Goal: Communication & Community: Connect with others

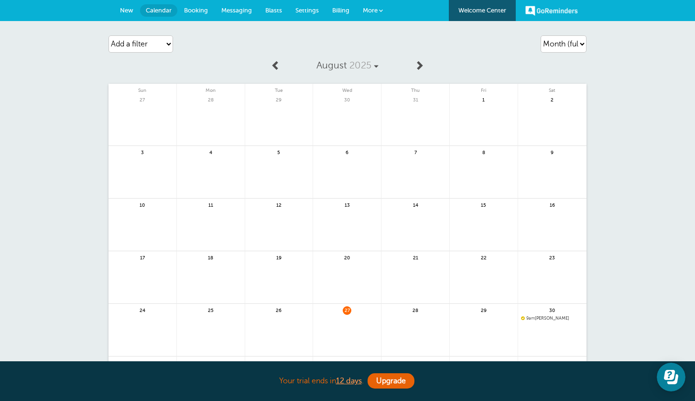
click at [234, 10] on span "Messaging" at bounding box center [236, 10] width 31 height 7
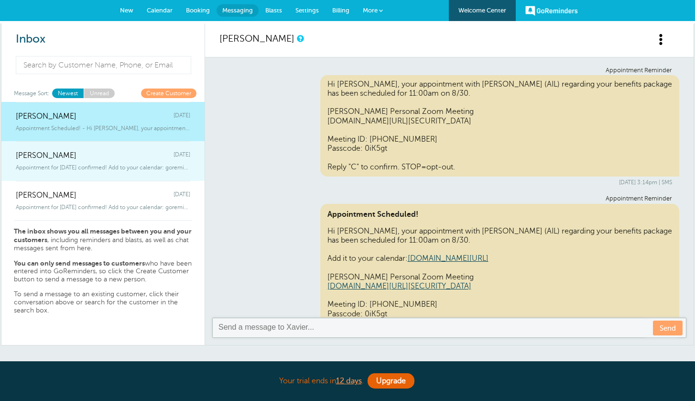
click at [173, 165] on span "Appointment for Monday, Sep. 15 confirmed! Add to your calendar: goreminder" at bounding box center [103, 167] width 175 height 7
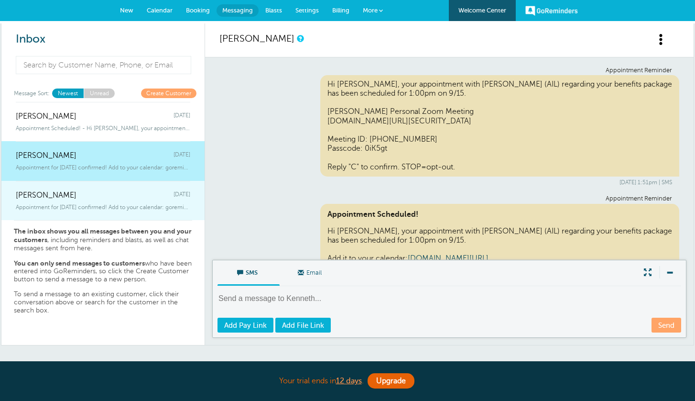
scroll to position [242, 0]
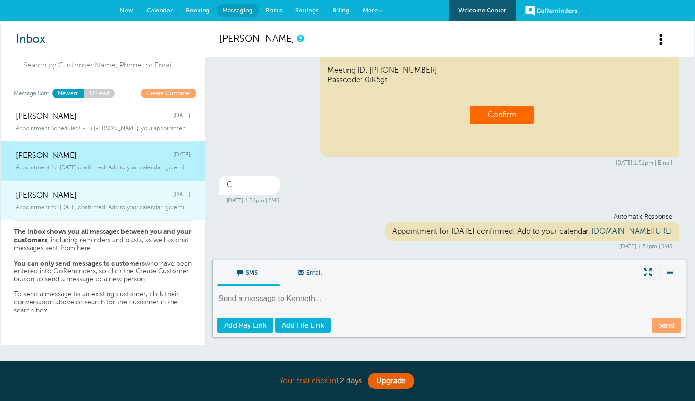
click at [158, 198] on div "Kayla Nadeau Tuesday" at bounding box center [103, 190] width 175 height 19
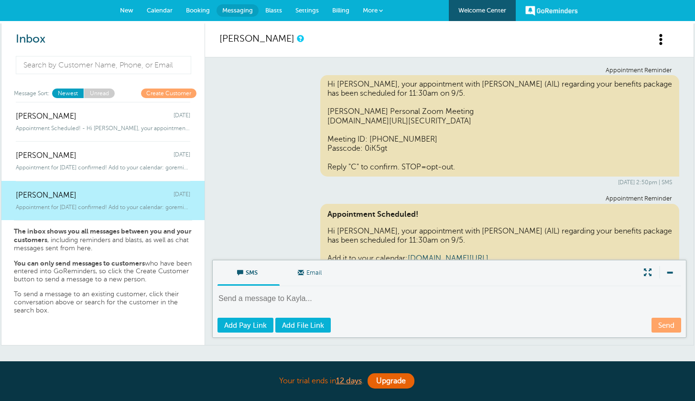
scroll to position [233, 0]
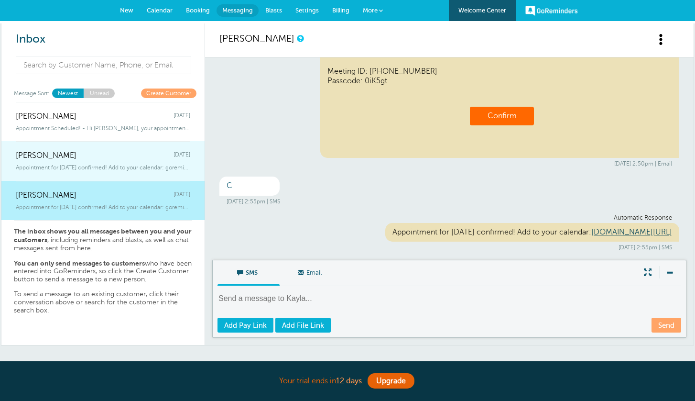
click at [161, 166] on span "Appointment for Monday, Sep. 15 confirmed! Add to your calendar: goreminder" at bounding box center [103, 167] width 175 height 7
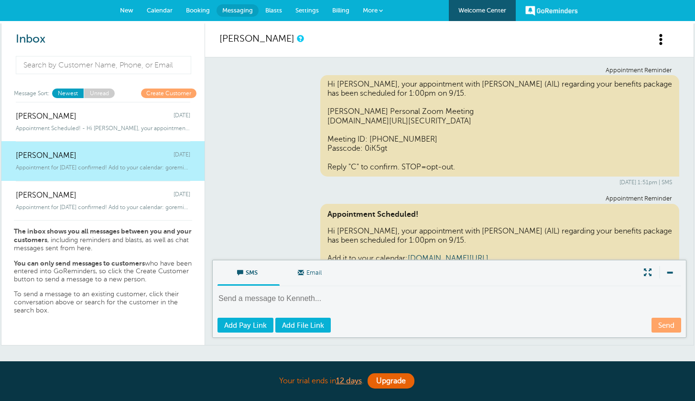
scroll to position [242, 0]
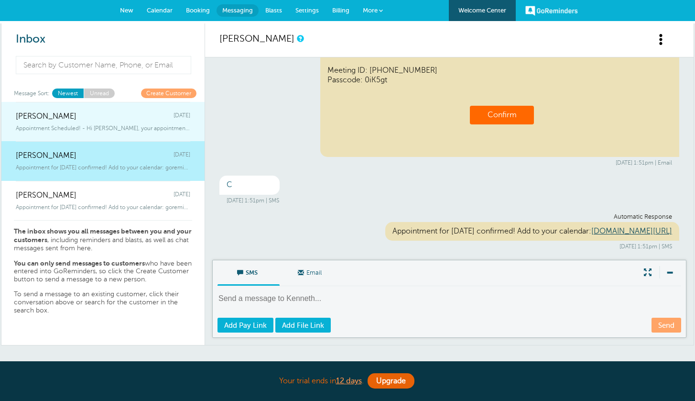
click at [155, 129] on span "Appointment Scheduled! - Hi Xavier, your appointment with Adrian Salas (AIL) re…" at bounding box center [103, 128] width 175 height 7
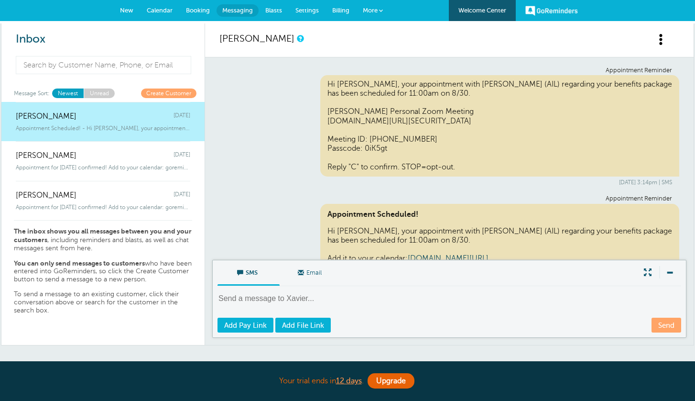
scroll to position [150, 0]
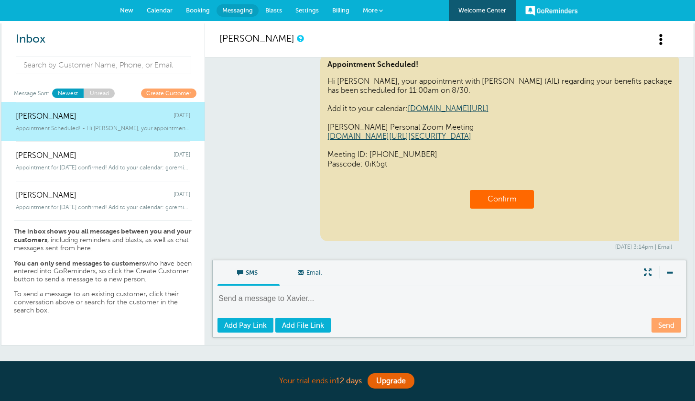
click at [107, 96] on link "Unread" at bounding box center [99, 92] width 31 height 9
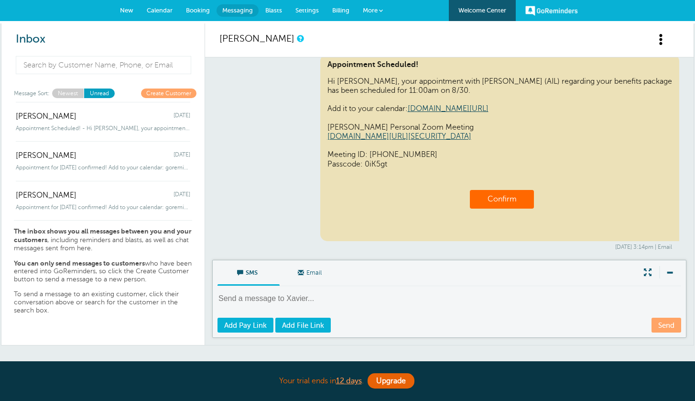
click at [74, 92] on link "Newest" at bounding box center [68, 92] width 32 height 9
click at [185, 95] on link "Create Customer" at bounding box center [168, 92] width 55 height 9
